Goal: Information Seeking & Learning: Learn about a topic

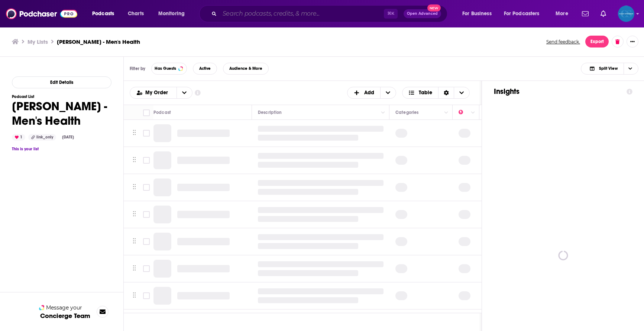
click at [245, 14] on input "Search podcasts, credits, & more..." at bounding box center [302, 14] width 164 height 12
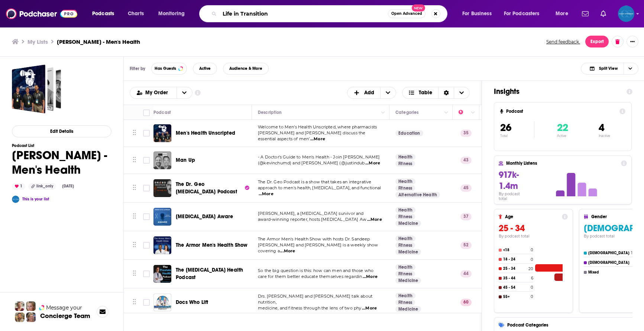
type input "Life in Transition"
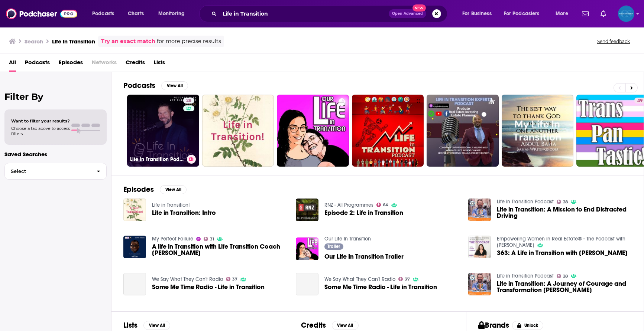
click at [161, 140] on link "28 Life in Transition Podcast" at bounding box center [163, 131] width 72 height 72
